Goal: Task Accomplishment & Management: Manage account settings

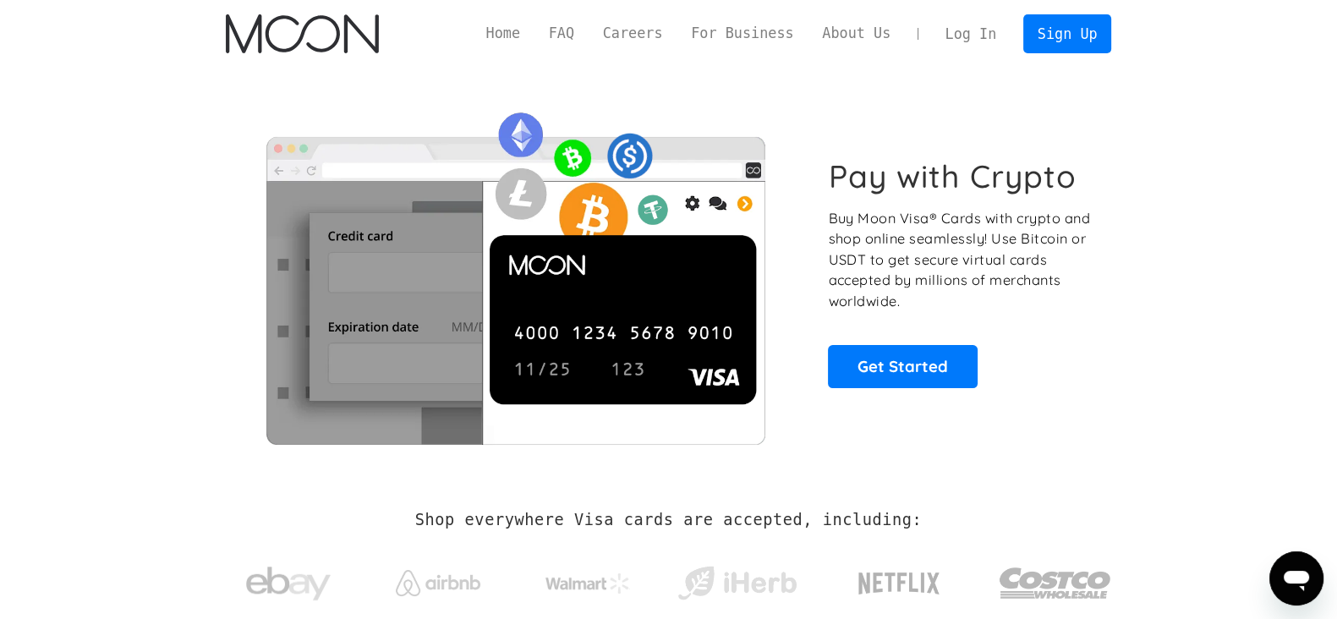
click at [978, 29] on link "Log In" at bounding box center [970, 33] width 79 height 37
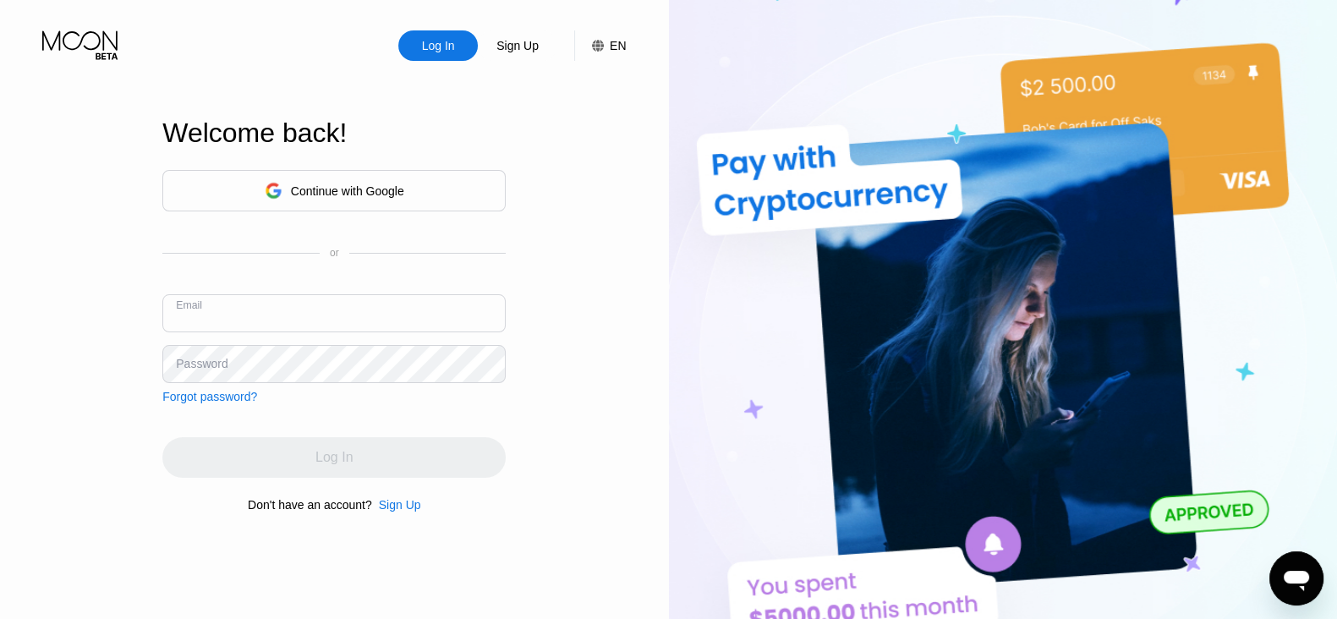
click at [342, 302] on input "text" at bounding box center [333, 313] width 343 height 38
type input "pnharp1@gmail.com"
click at [304, 458] on div "LOADING..." at bounding box center [333, 457] width 343 height 41
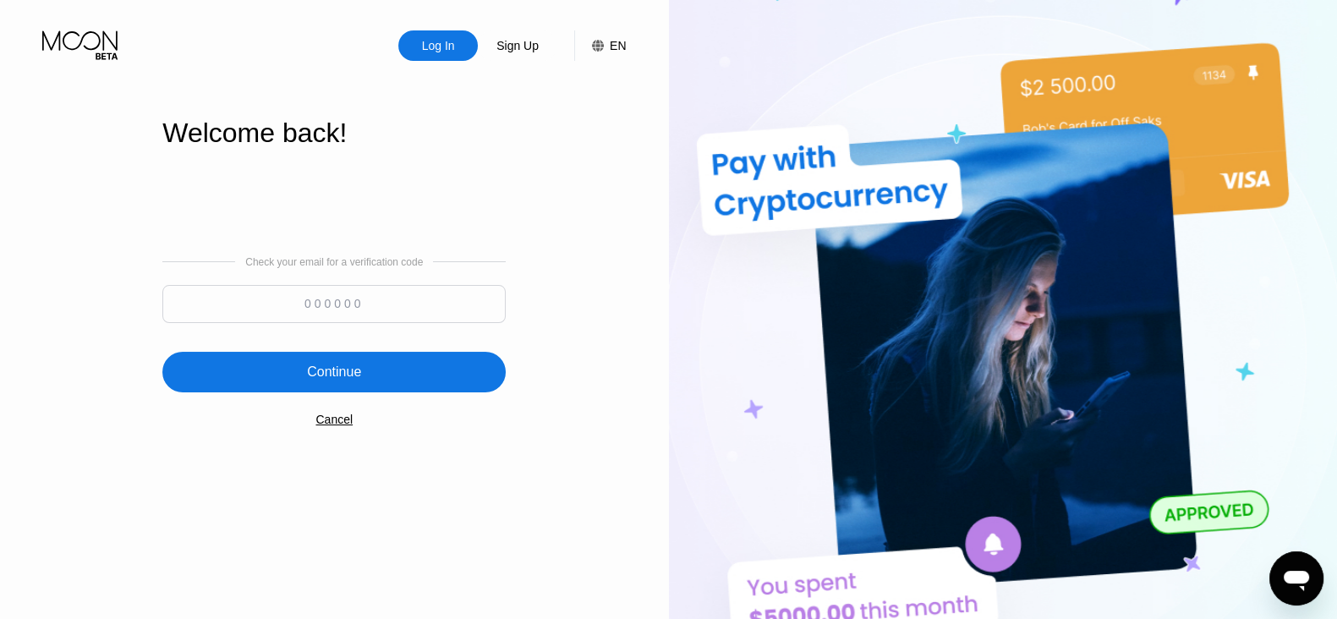
click at [326, 306] on input at bounding box center [333, 304] width 343 height 38
type input "441011"
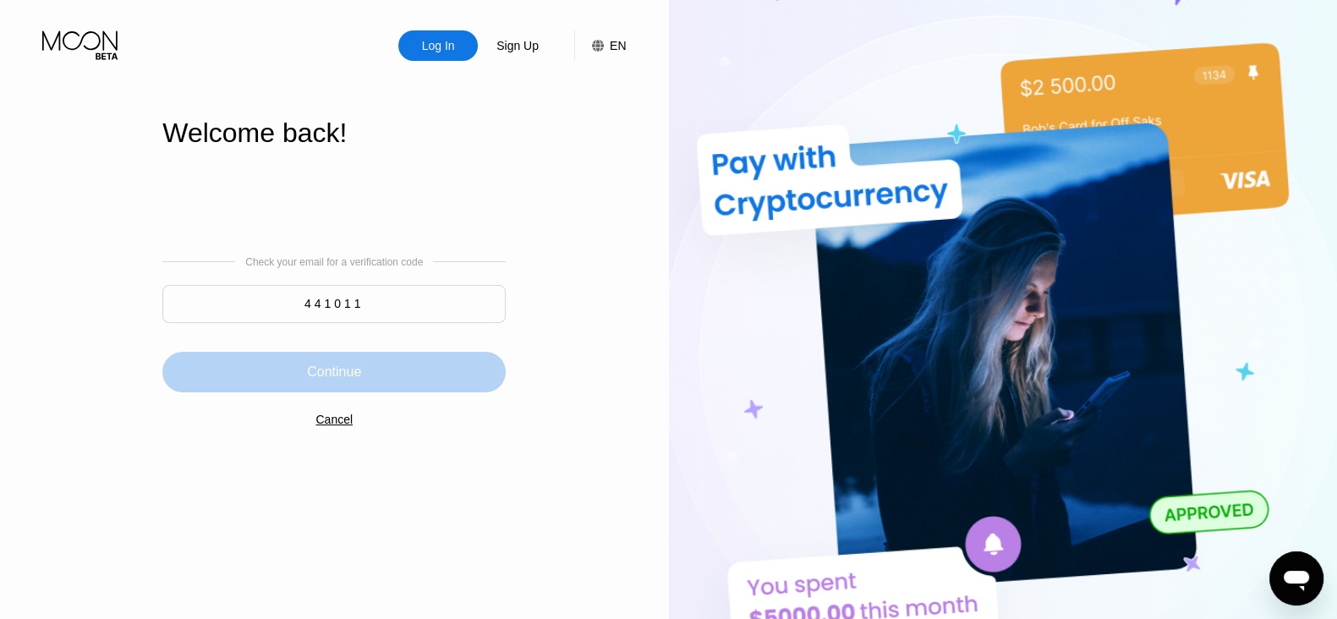
click at [334, 370] on div "Continue" at bounding box center [334, 372] width 54 height 17
